Goal: Task Accomplishment & Management: Complete application form

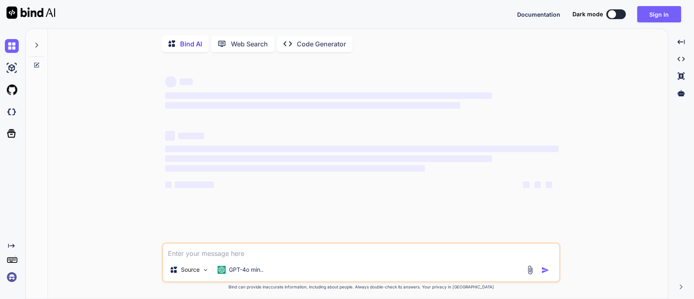
type textarea "x"
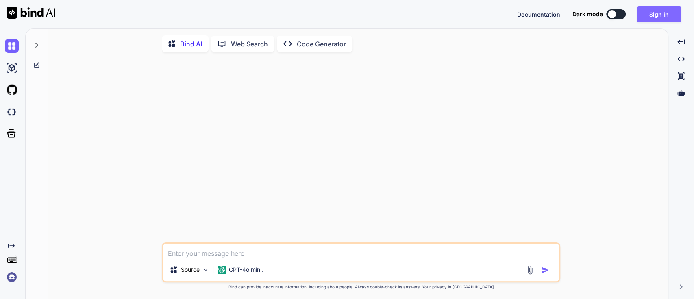
click at [661, 15] on button "Sign in" at bounding box center [659, 14] width 44 height 16
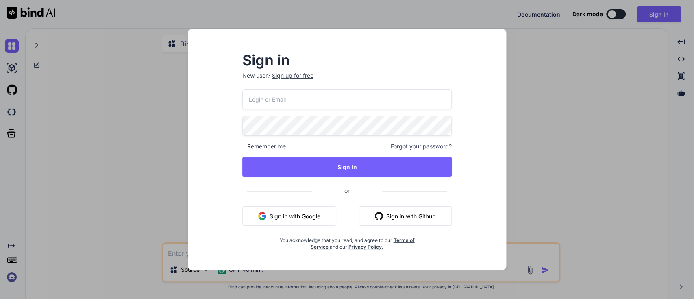
click at [300, 76] on div "Sign up for free" at bounding box center [292, 76] width 41 height 8
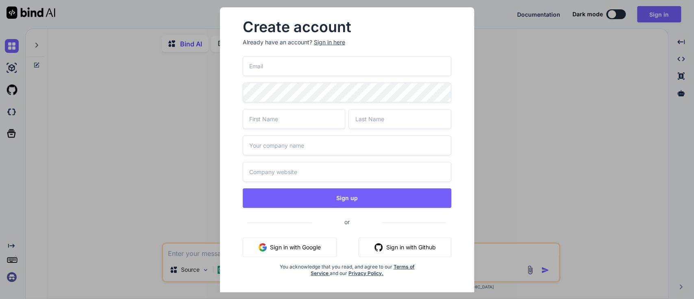
click at [312, 71] on input "email" at bounding box center [347, 66] width 209 height 20
click at [296, 140] on div "Sign up or Sign in with Google Sign in with Github You acknowledge that you rea…" at bounding box center [347, 176] width 209 height 240
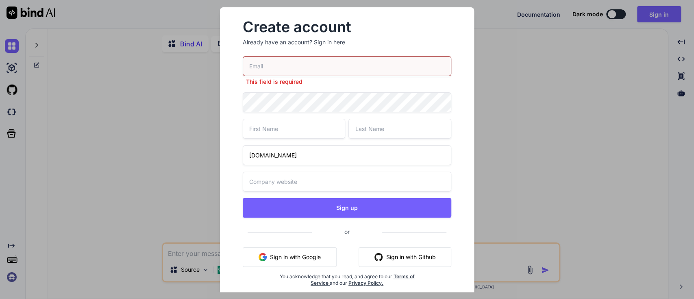
type input "[DOMAIN_NAME]"
click at [274, 160] on input "[DOMAIN_NAME]" at bounding box center [347, 155] width 209 height 20
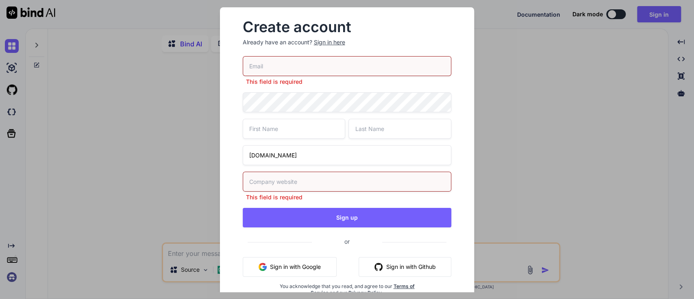
click at [274, 160] on input "[DOMAIN_NAME]" at bounding box center [347, 155] width 209 height 20
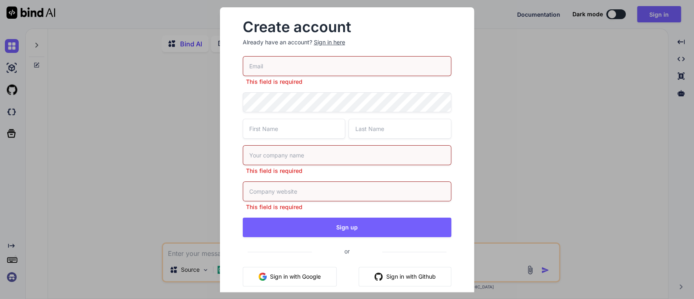
click at [259, 185] on input "text" at bounding box center [347, 191] width 209 height 20
paste input "[DOMAIN_NAME]"
click at [279, 187] on input "[DOMAIN_NAME]" at bounding box center [347, 191] width 209 height 20
type input "[DOMAIN_NAME]"
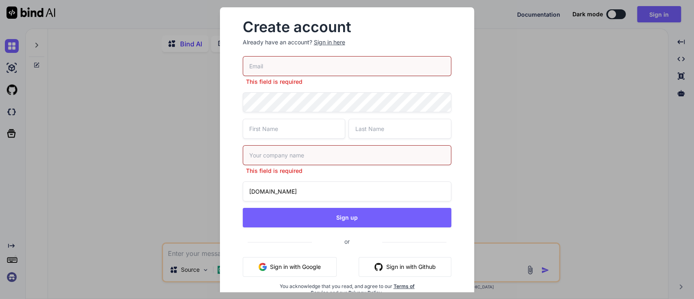
click at [287, 162] on input "text" at bounding box center [347, 155] width 209 height 20
paste input "confidential"
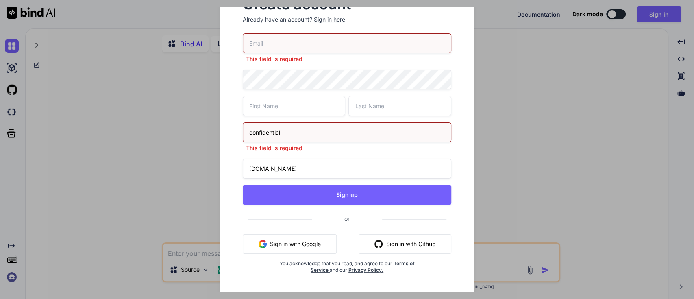
scroll to position [30, 0]
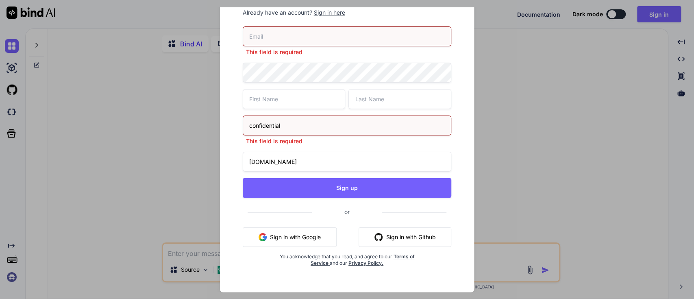
type input "confidential"
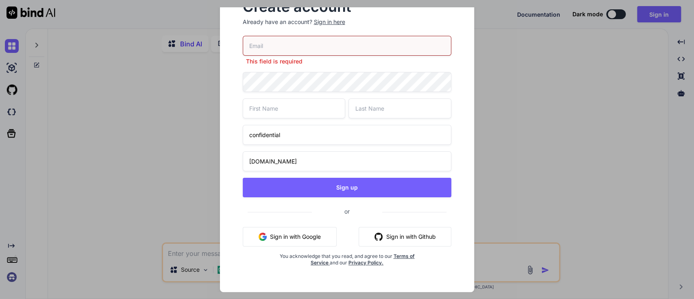
scroll to position [20, 0]
click at [342, 47] on input "email" at bounding box center [347, 46] width 209 height 20
type input "[PERSON_NAME][EMAIL_ADDRESS][PERSON_NAME][DOMAIN_NAME]"
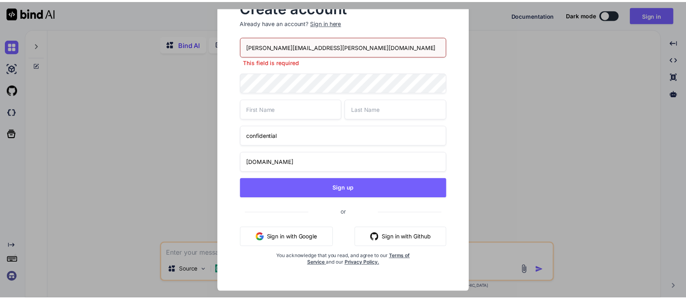
scroll to position [10, 0]
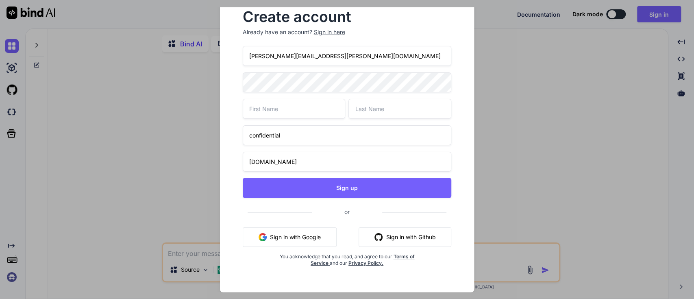
click at [279, 50] on input "[PERSON_NAME][EMAIL_ADDRESS][PERSON_NAME][DOMAIN_NAME]" at bounding box center [347, 56] width 209 height 20
click at [268, 107] on input "text" at bounding box center [294, 109] width 103 height 20
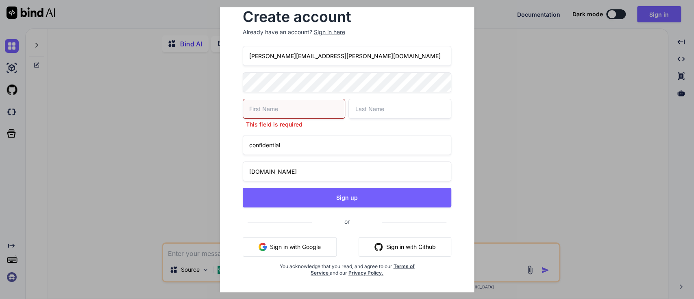
click at [253, 59] on input "[PERSON_NAME][EMAIL_ADDRESS][PERSON_NAME][DOMAIN_NAME]" at bounding box center [347, 56] width 209 height 20
click at [246, 103] on input "text" at bounding box center [294, 109] width 103 height 20
paste input "[PERSON_NAME]"
type input "[PERSON_NAME]"
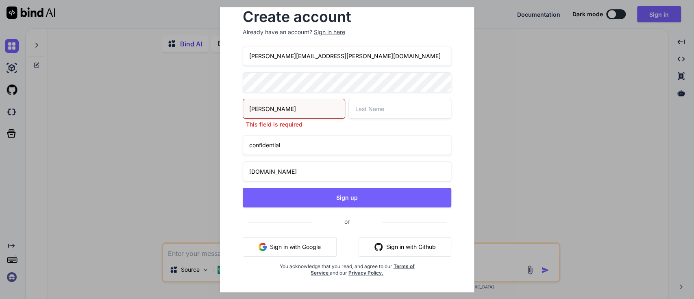
click at [276, 54] on input "[PERSON_NAME][EMAIL_ADDRESS][PERSON_NAME][DOMAIN_NAME]" at bounding box center [347, 56] width 209 height 20
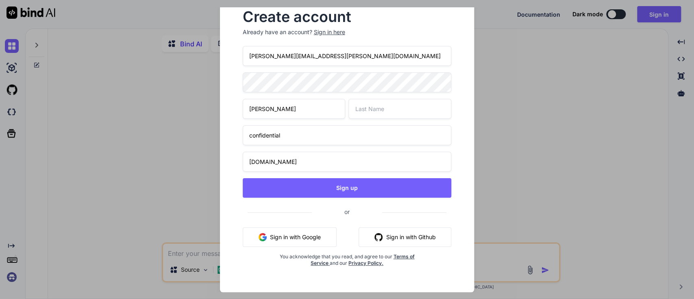
click at [276, 54] on input "[PERSON_NAME][EMAIL_ADDRESS][PERSON_NAME][DOMAIN_NAME]" at bounding box center [347, 56] width 209 height 20
paste input "[PERSON_NAME]"
click at [372, 102] on input "text" at bounding box center [399, 109] width 103 height 20
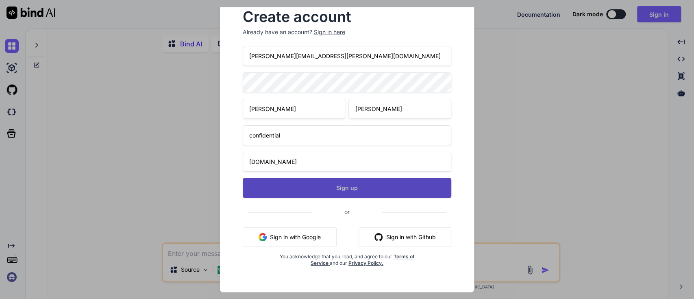
type input "[PERSON_NAME]"
click at [319, 184] on button "Sign up" at bounding box center [347, 188] width 209 height 20
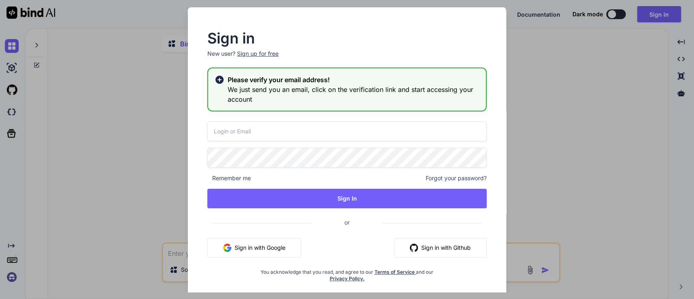
click at [276, 134] on input "email" at bounding box center [346, 131] width 279 height 20
paste input "[PERSON_NAME]"
click at [273, 135] on input "[PERSON_NAME]" at bounding box center [346, 131] width 279 height 20
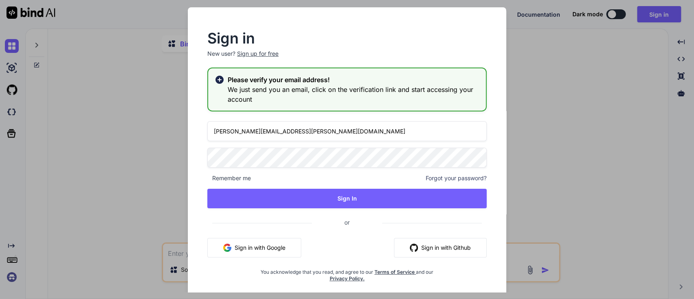
type input "[PERSON_NAME][EMAIL_ADDRESS][PERSON_NAME][DOMAIN_NAME]"
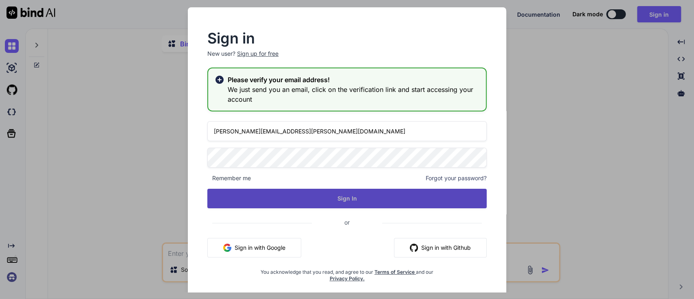
click at [303, 195] on button "Sign In" at bounding box center [346, 199] width 279 height 20
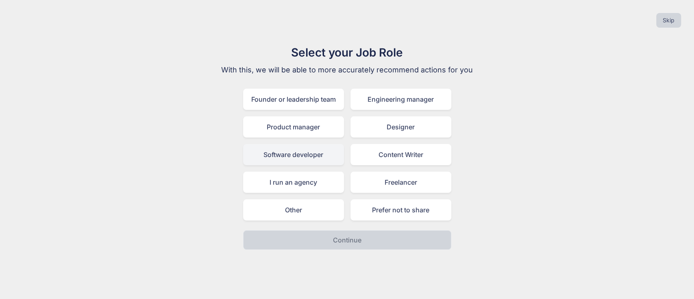
click at [292, 160] on div "Software developer" at bounding box center [293, 154] width 101 height 21
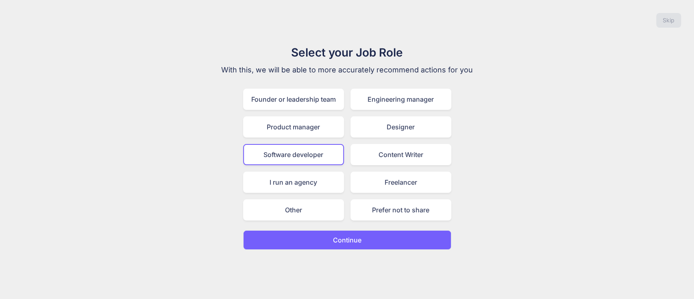
click at [337, 235] on p "Continue" at bounding box center [347, 240] width 28 height 10
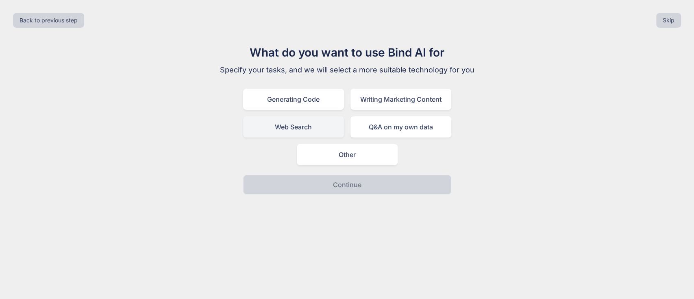
click at [311, 122] on div "Web Search" at bounding box center [293, 126] width 101 height 21
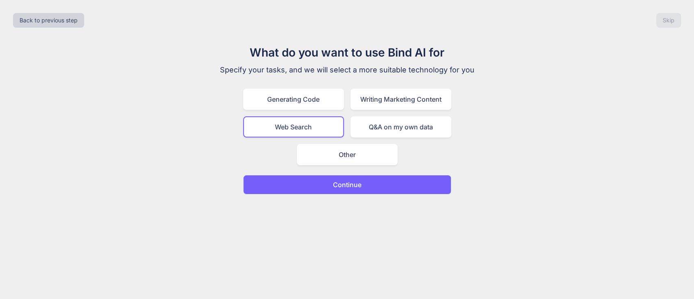
click at [339, 184] on p "Continue" at bounding box center [347, 185] width 28 height 10
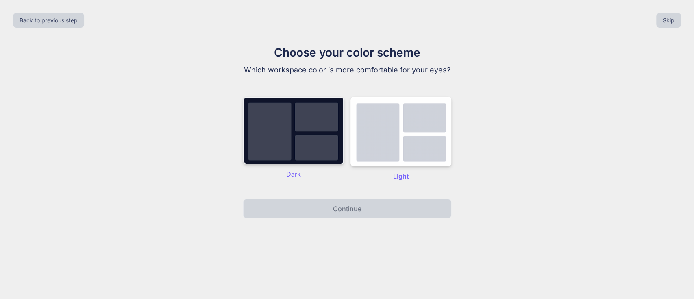
click at [332, 148] on img at bounding box center [293, 130] width 101 height 67
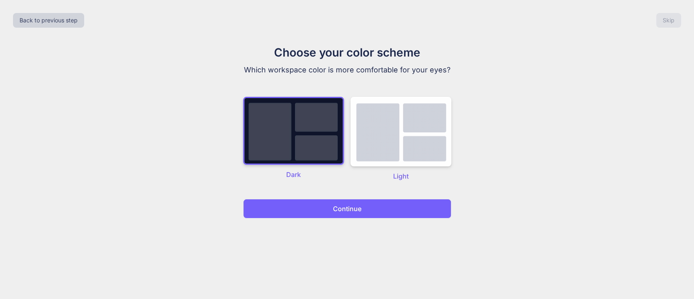
click at [351, 204] on p "Continue" at bounding box center [347, 209] width 28 height 10
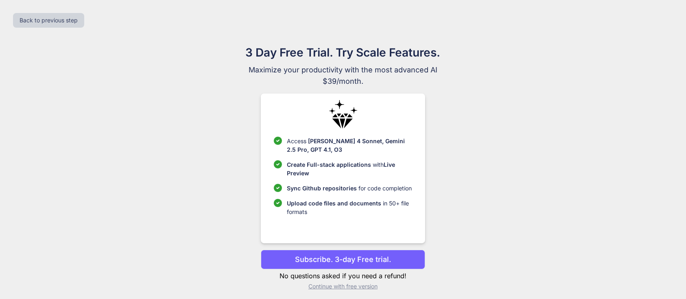
scroll to position [4, 0]
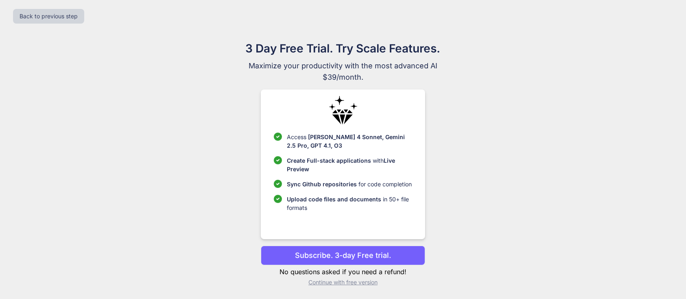
click at [351, 280] on p "Continue with free version" at bounding box center [343, 282] width 164 height 8
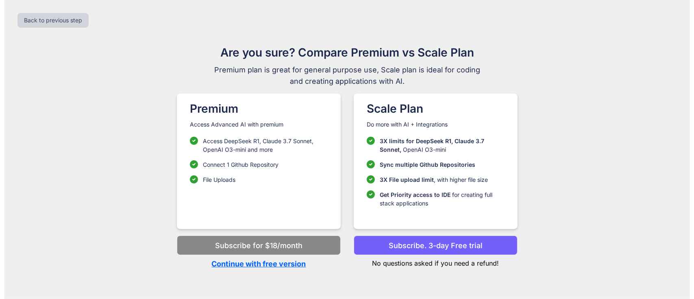
scroll to position [0, 0]
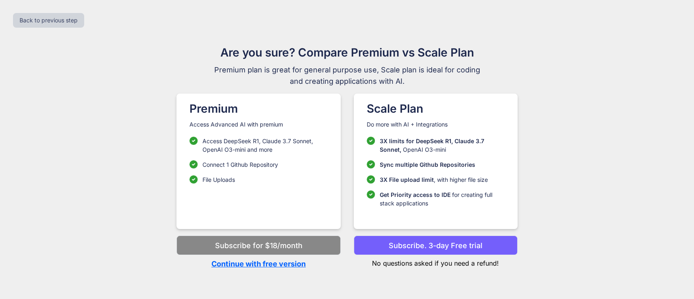
click at [263, 266] on p "Continue with free version" at bounding box center [258, 263] width 164 height 11
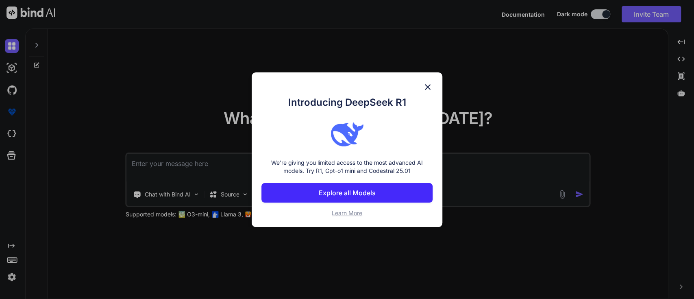
click at [427, 87] on img at bounding box center [428, 87] width 10 height 10
